Goal: Information Seeking & Learning: Find contact information

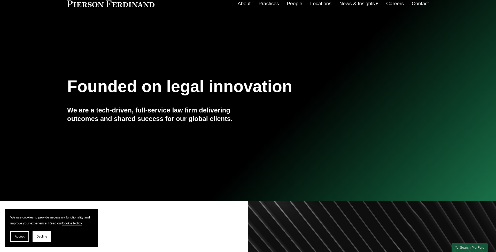
scroll to position [26, 0]
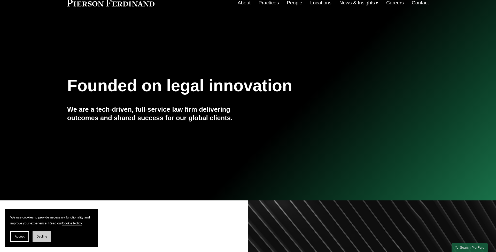
click at [41, 239] on button "Decline" at bounding box center [42, 237] width 19 height 10
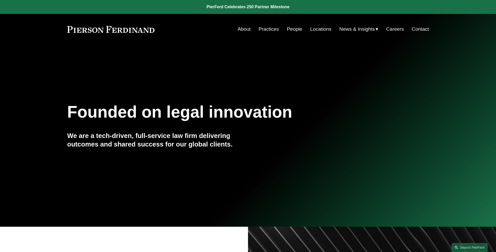
scroll to position [0, 0]
click at [288, 28] on link "People" at bounding box center [295, 29] width 16 height 10
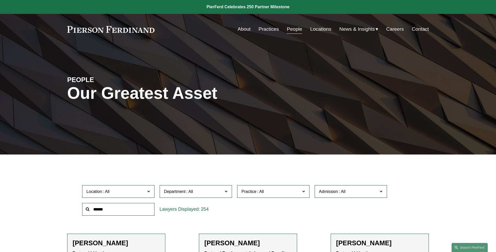
click at [313, 29] on link "Locations" at bounding box center [320, 29] width 21 height 10
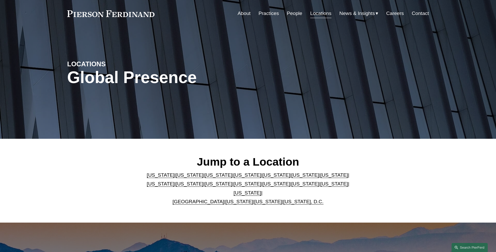
scroll to position [16, 0]
click at [205, 178] on link "Colorado" at bounding box center [219, 174] width 28 height 5
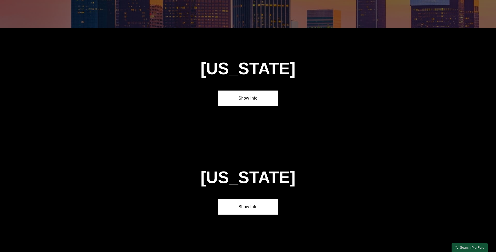
scroll to position [456, 0]
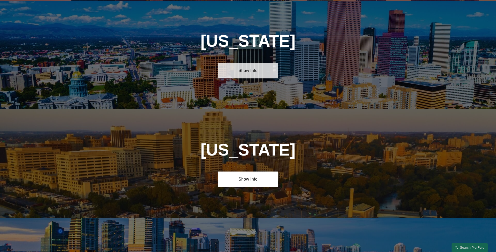
click at [227, 65] on link "Show Info" at bounding box center [248, 71] width 60 height 16
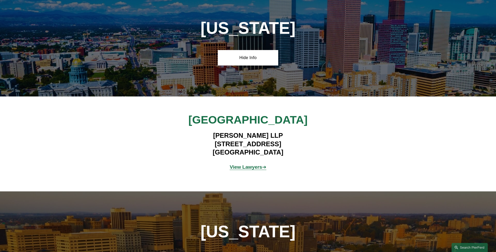
scroll to position [472, 0]
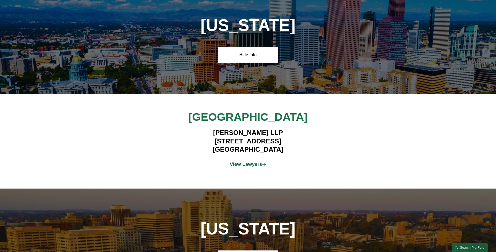
click at [245, 165] on strong "View Lawyers" at bounding box center [246, 164] width 33 height 5
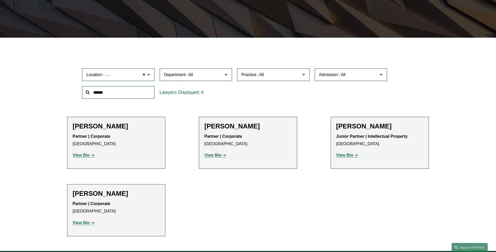
scroll to position [121, 0]
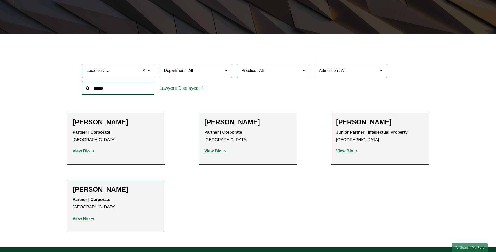
click at [339, 150] on strong "View Bio" at bounding box center [344, 151] width 17 height 4
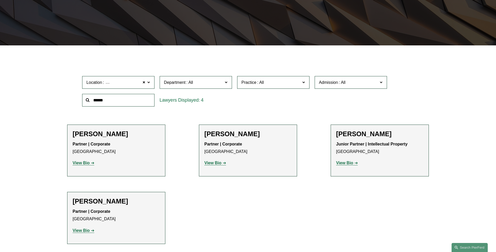
scroll to position [105, 0]
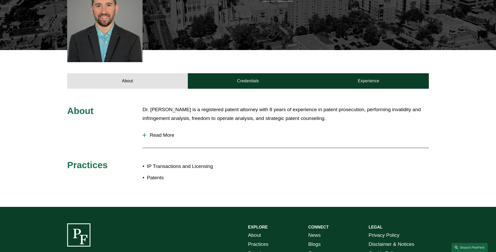
scroll to position [160, 0]
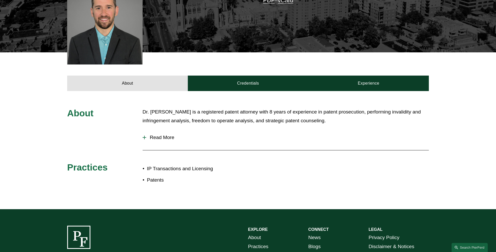
click at [162, 135] on span "Read More" at bounding box center [287, 138] width 283 height 6
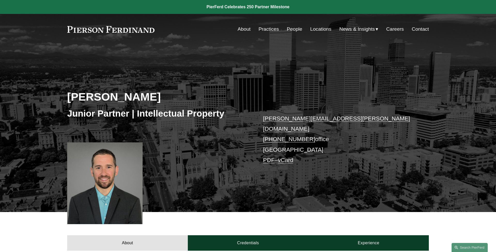
scroll to position [0, 0]
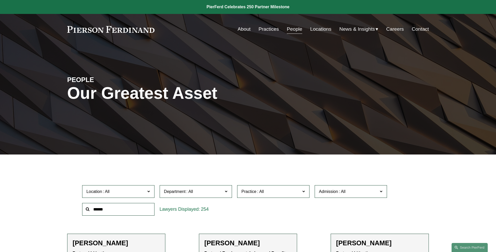
click at [421, 28] on link "Contact" at bounding box center [420, 29] width 17 height 10
